Goal: Transaction & Acquisition: Obtain resource

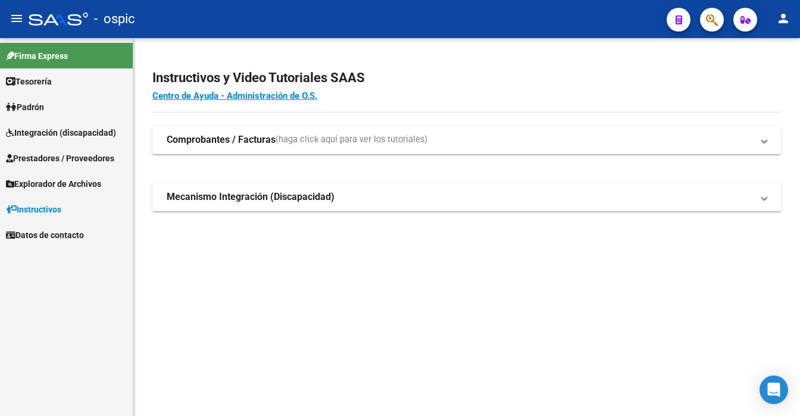
click at [214, 142] on strong "Comprobantes / Facturas" at bounding box center [221, 139] width 109 height 13
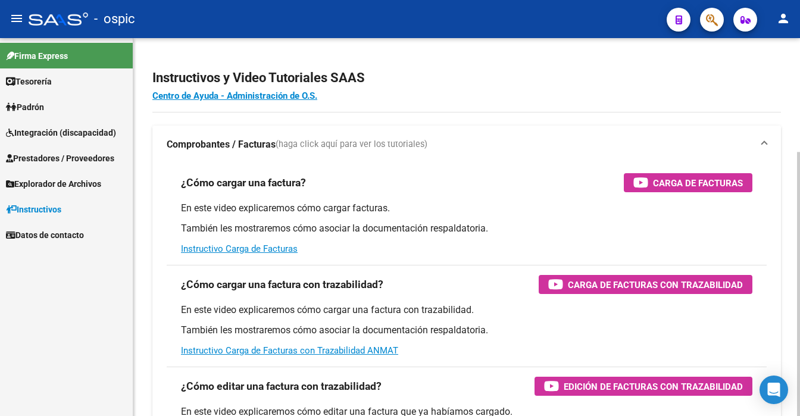
click at [195, 146] on strong "Comprobantes / Facturas" at bounding box center [221, 144] width 109 height 13
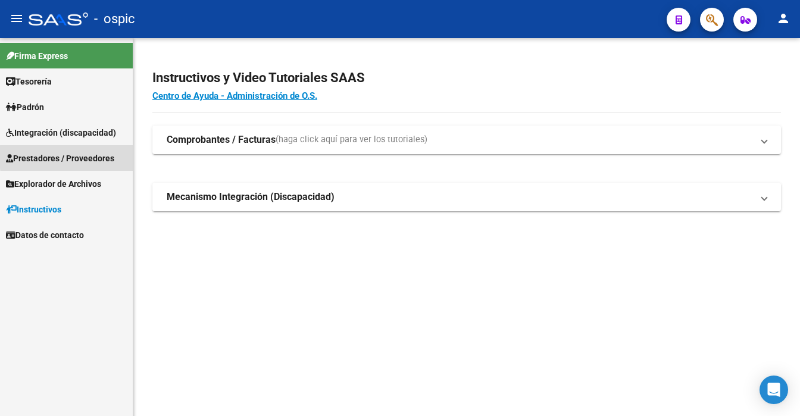
click at [114, 157] on span "Prestadores / Proveedores" at bounding box center [60, 158] width 108 height 13
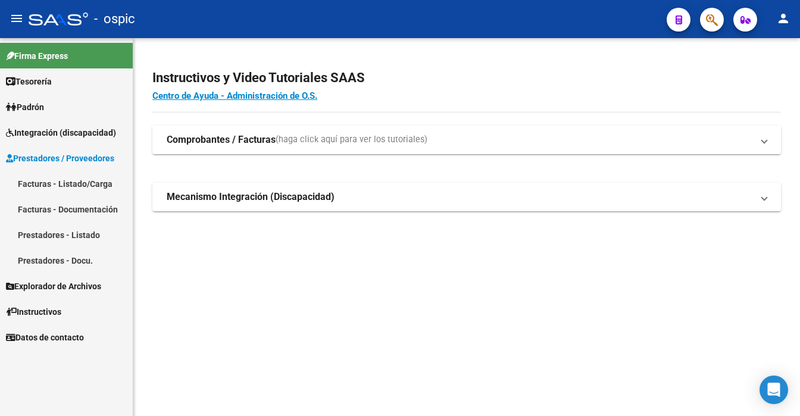
click at [556, 153] on mat-expansion-panel-header "Comprobantes / Facturas (haga click aquí para ver los tutoriales)" at bounding box center [466, 140] width 628 height 29
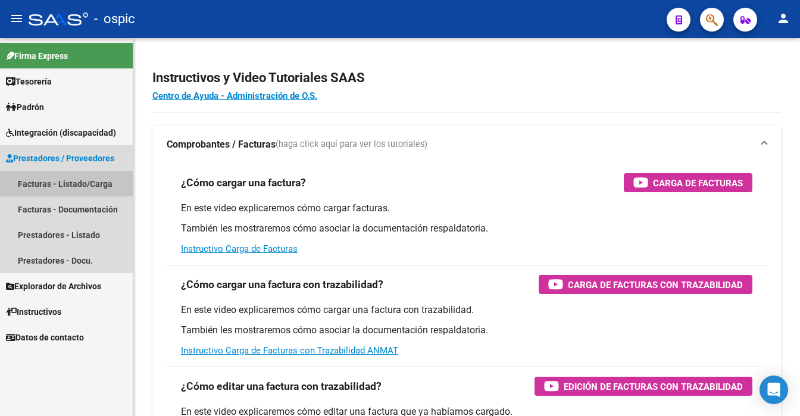
click at [92, 178] on link "Facturas - Listado/Carga" at bounding box center [66, 184] width 133 height 26
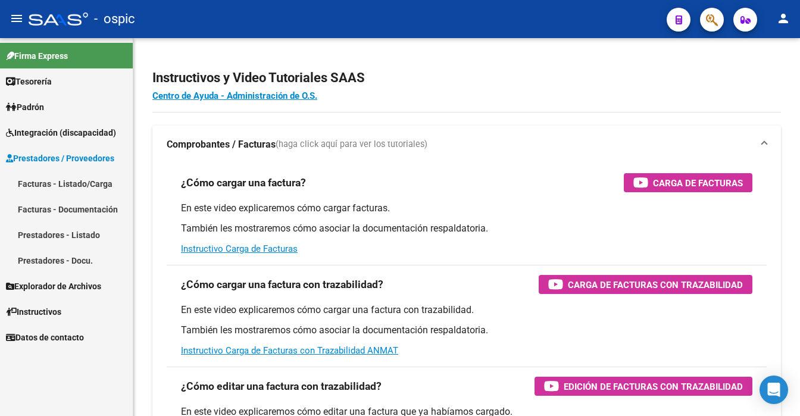
click at [95, 161] on span "Prestadores / Proveedores" at bounding box center [60, 158] width 108 height 13
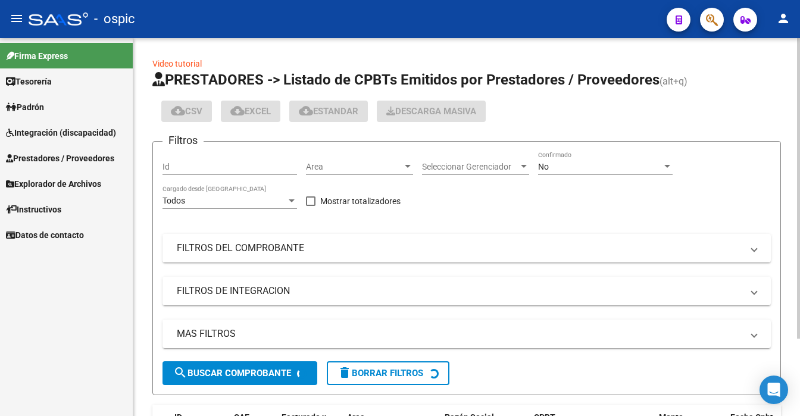
click at [547, 167] on span "No" at bounding box center [543, 167] width 11 height 10
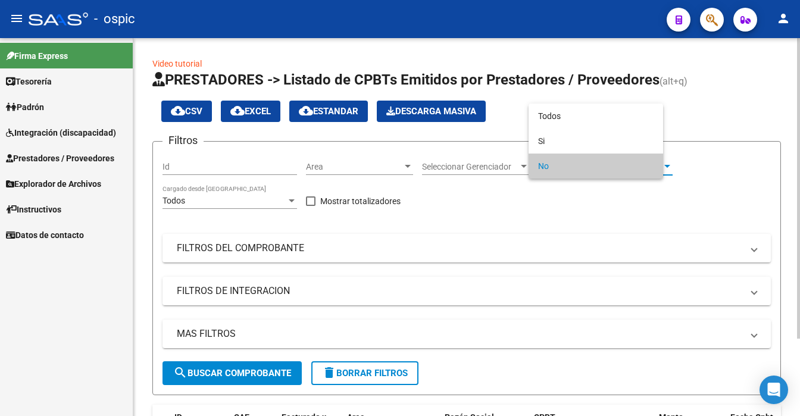
click at [666, 165] on div at bounding box center [667, 166] width 6 height 3
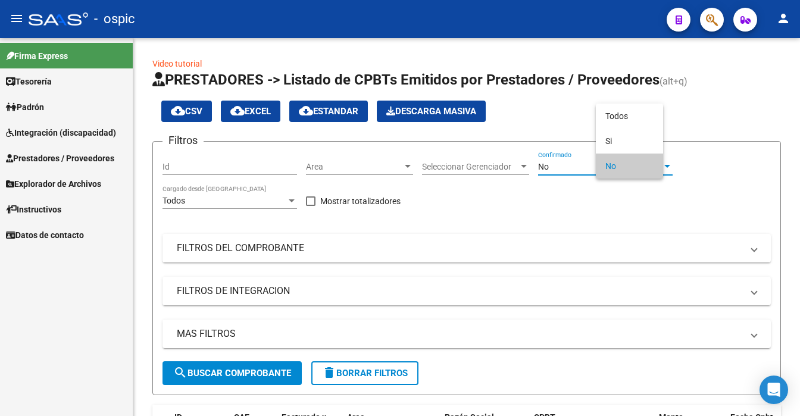
click at [619, 173] on span "No" at bounding box center [629, 165] width 48 height 25
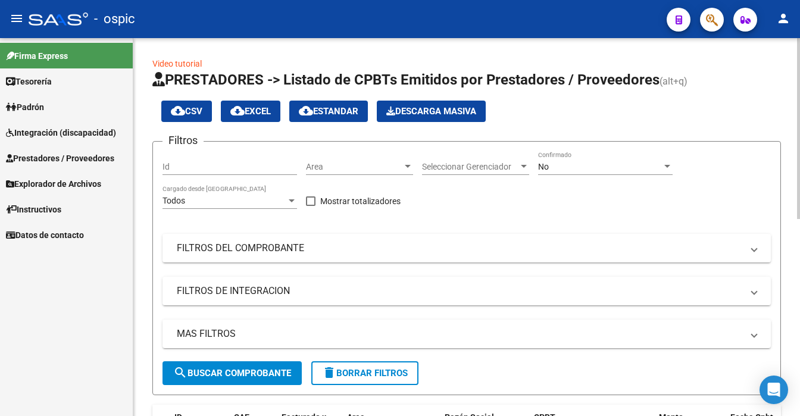
click at [562, 117] on div "cloud_download CSV cloud_download EXCEL cloud_download Estandar Descarga Masiva" at bounding box center [466, 111] width 628 height 21
click at [568, 175] on div "No Confirmado" at bounding box center [605, 168] width 134 height 34
click at [664, 165] on div at bounding box center [667, 166] width 6 height 3
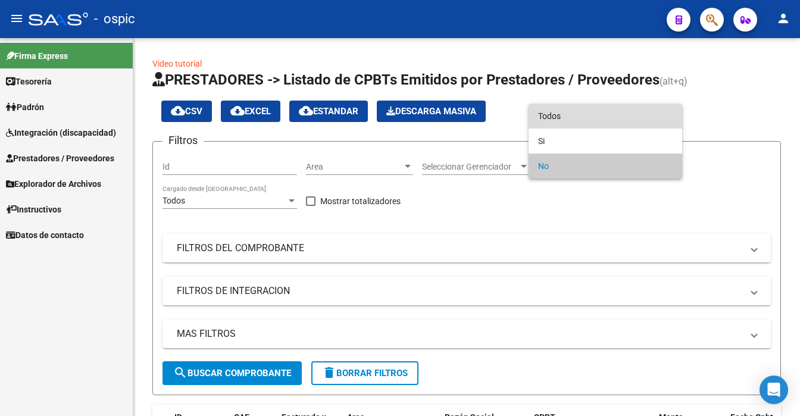
click at [620, 115] on span "Todos" at bounding box center [605, 116] width 134 height 25
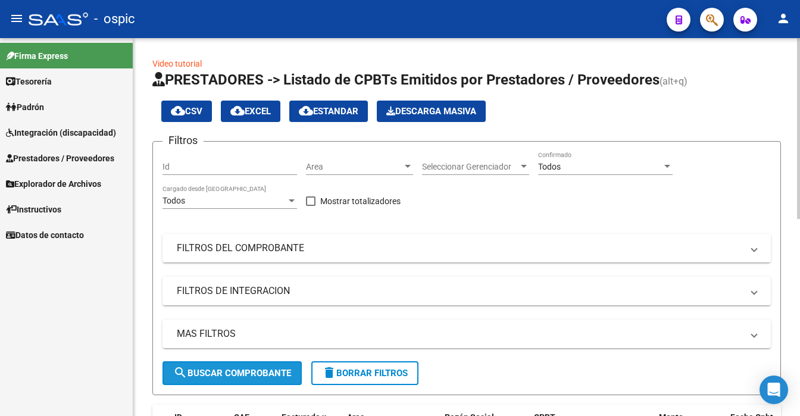
click at [226, 372] on span "search Buscar Comprobante" at bounding box center [232, 373] width 118 height 11
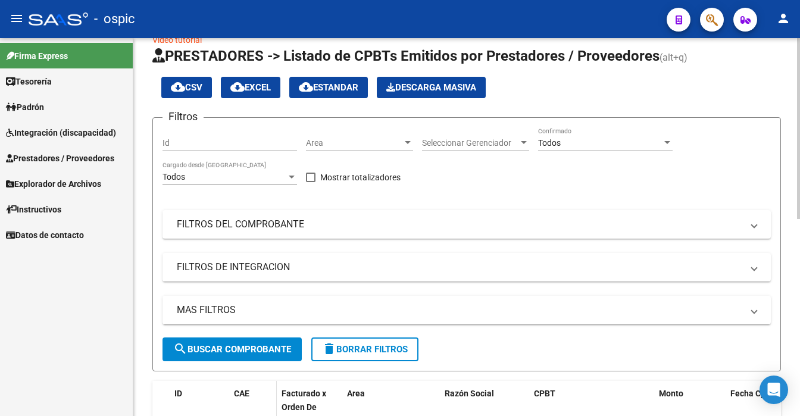
scroll to position [333, 0]
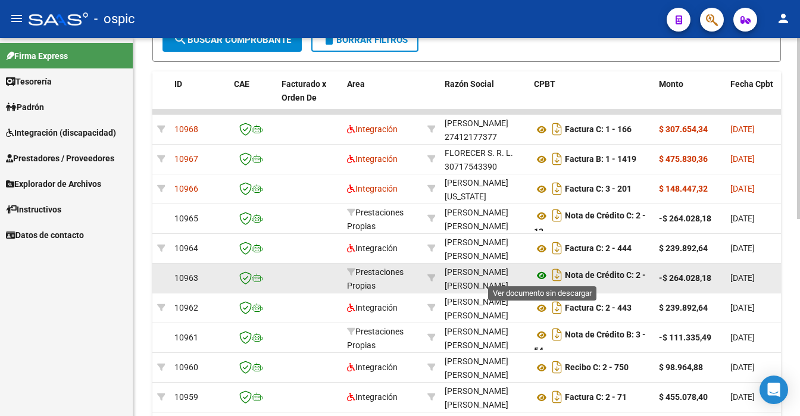
click at [539, 274] on icon at bounding box center [541, 275] width 15 height 14
click at [541, 274] on icon at bounding box center [541, 275] width 15 height 14
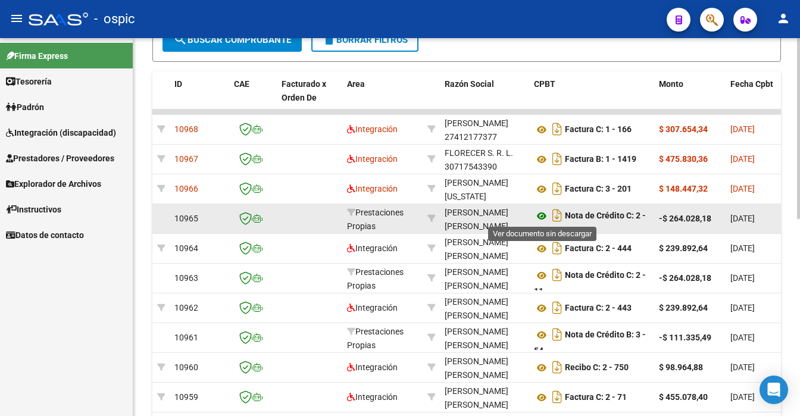
click at [545, 217] on icon at bounding box center [541, 216] width 15 height 14
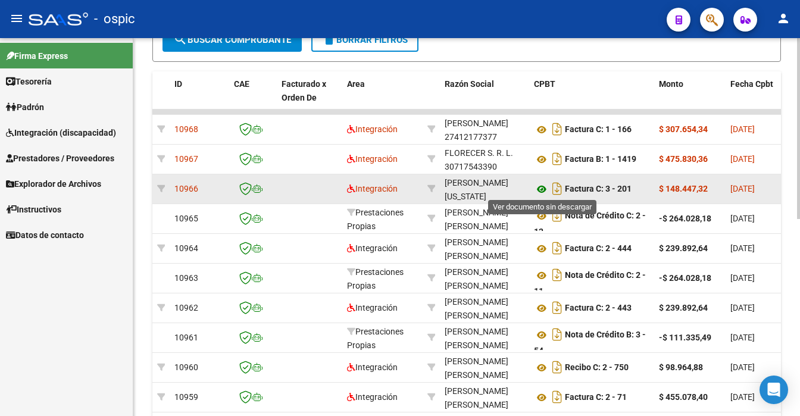
click at [534, 187] on icon at bounding box center [541, 189] width 15 height 14
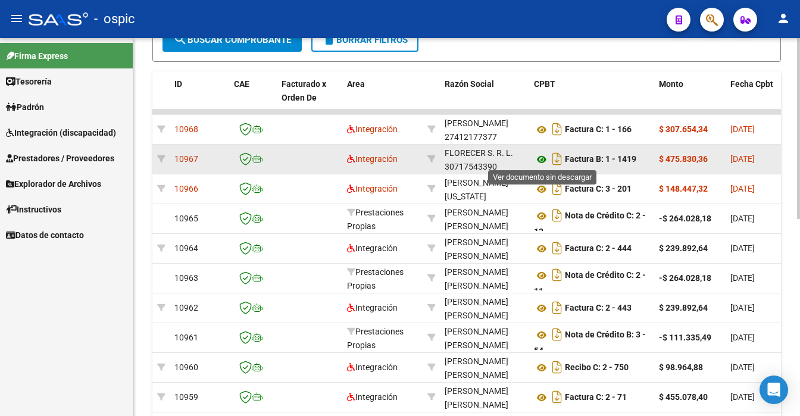
click at [541, 160] on icon at bounding box center [541, 159] width 15 height 14
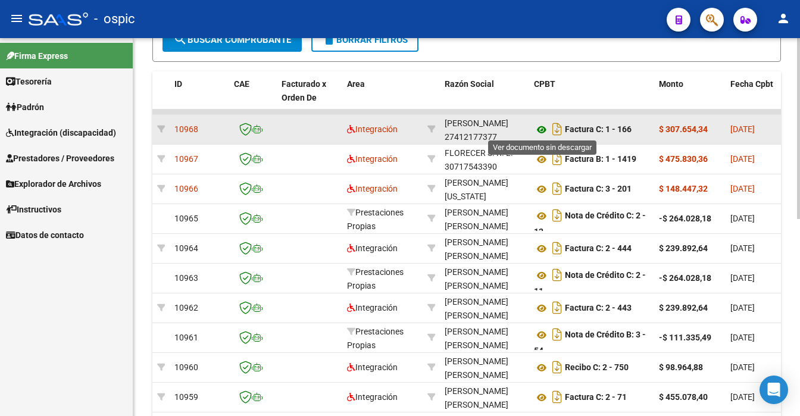
click at [541, 130] on icon at bounding box center [541, 130] width 15 height 14
